Goal: Task Accomplishment & Management: Manage account settings

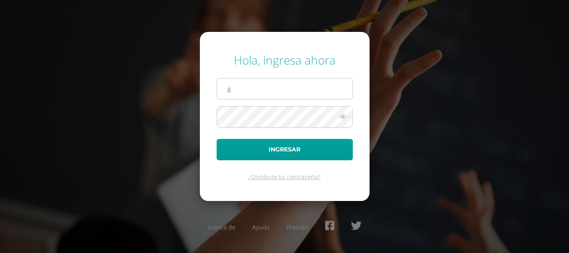
type input "[DOMAIN_NAME][EMAIL_ADDRESS][DOMAIN_NAME]"
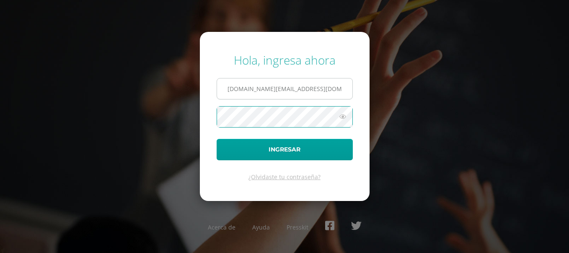
click at [217, 139] on button "Ingresar" at bounding box center [285, 149] width 136 height 21
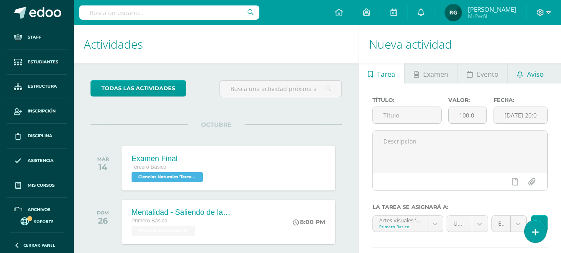
click at [519, 79] on link "Aviso" at bounding box center [530, 73] width 45 height 20
